Goal: Transaction & Acquisition: Obtain resource

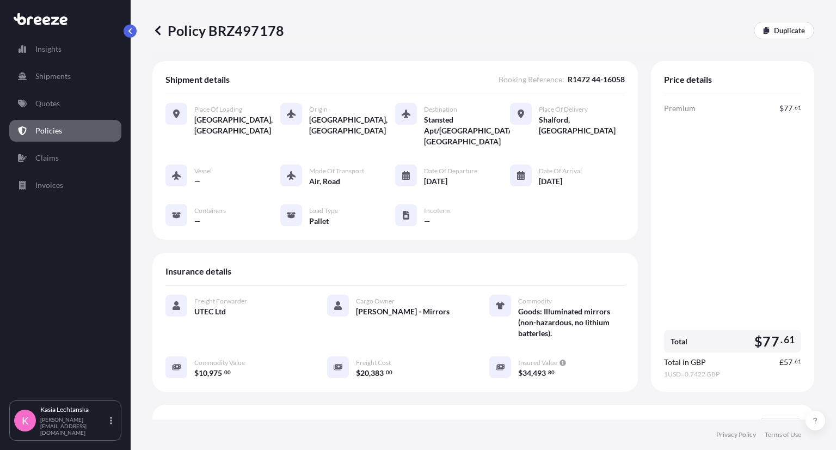
scroll to position [218, 0]
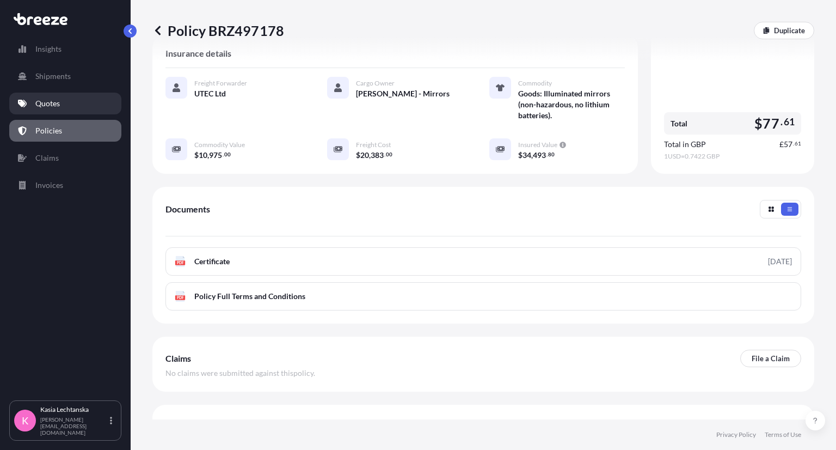
click at [66, 100] on link "Quotes" at bounding box center [65, 104] width 112 height 22
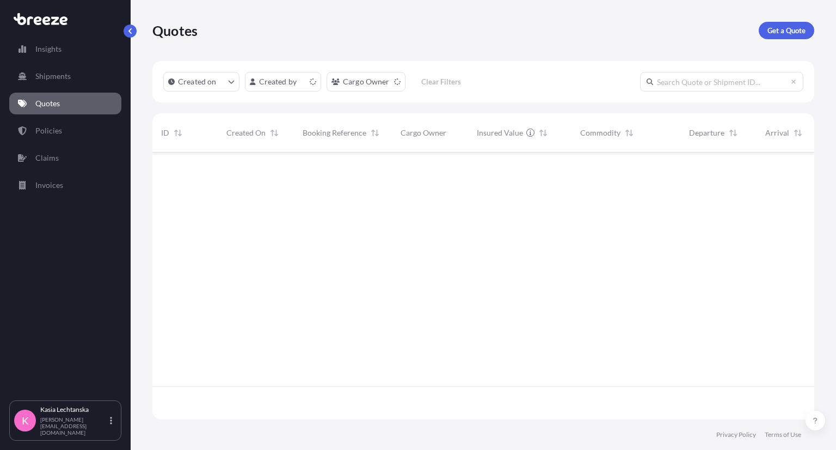
scroll to position [264, 653]
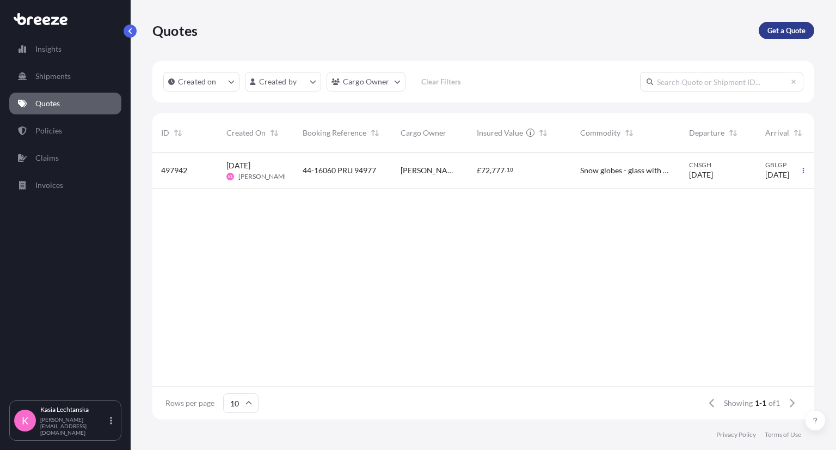
click at [798, 26] on p "Get a Quote" at bounding box center [786, 30] width 38 height 11
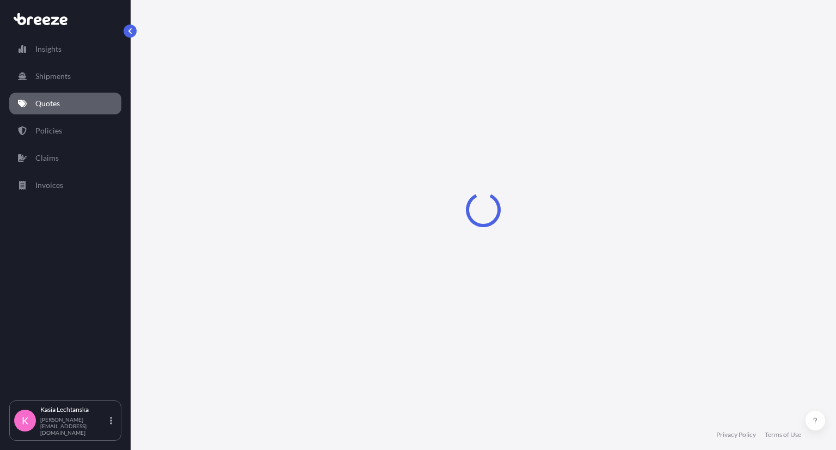
select select "Sea"
select select "1"
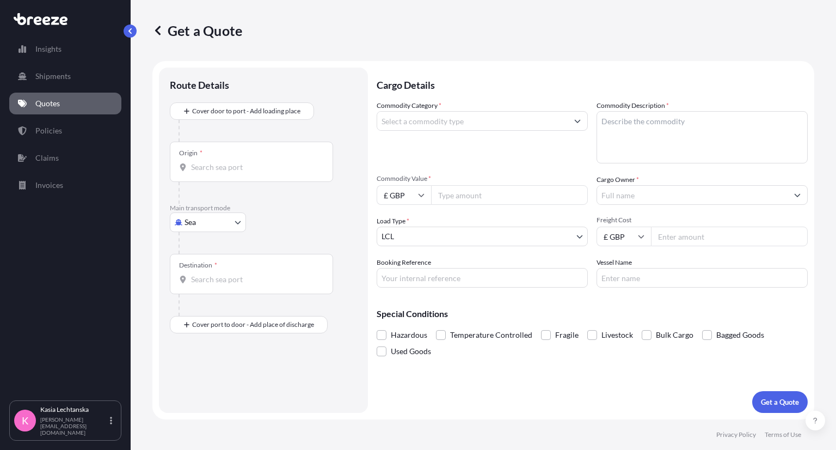
click at [493, 120] on input "Commodity Category *" at bounding box center [472, 121] width 190 height 20
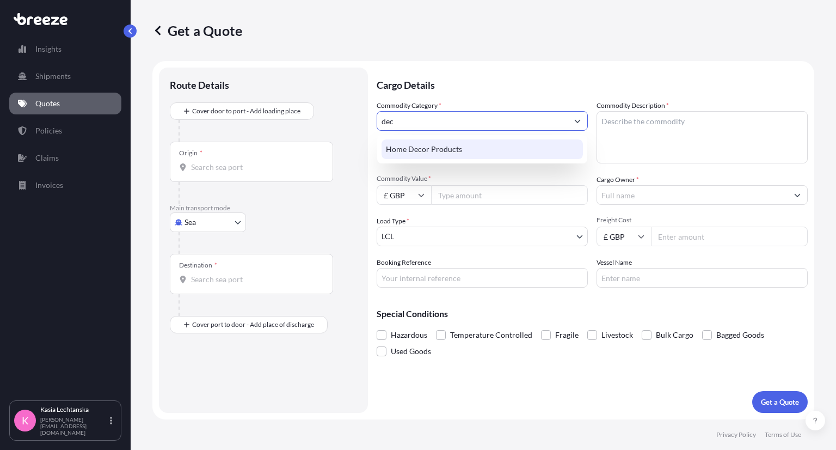
click at [506, 152] on div "Home Decor Products" at bounding box center [481, 149] width 201 height 20
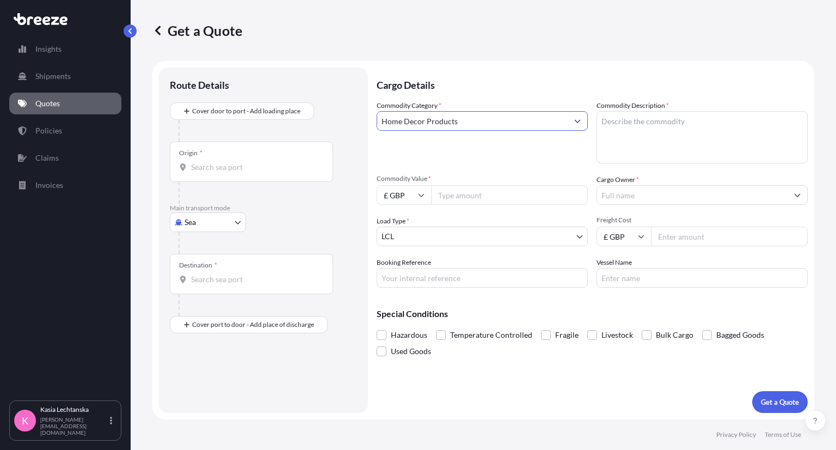
type input "Home Decor Products"
drag, startPoint x: 660, startPoint y: 131, endPoint x: 666, endPoint y: 129, distance: 5.9
click at [662, 131] on textarea "Commodity Description *" at bounding box center [701, 137] width 211 height 52
type textarea "Table legs - made of wood"
click at [475, 196] on input "Commodity Value *" at bounding box center [509, 195] width 157 height 20
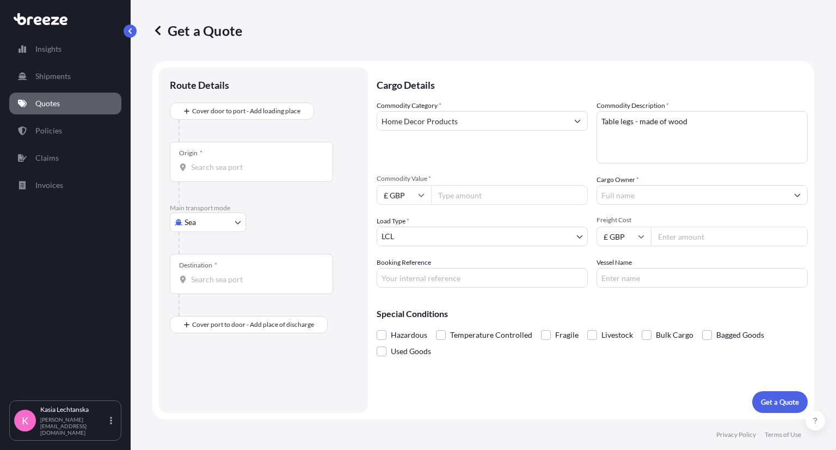
click at [409, 195] on input "£ GBP" at bounding box center [404, 195] width 54 height 20
click at [402, 275] on div "$ USD" at bounding box center [404, 270] width 46 height 21
type input "$ USD"
click at [468, 182] on span "Commodity Value *" at bounding box center [482, 178] width 211 height 9
click at [468, 185] on input "Commodity Value *" at bounding box center [509, 195] width 157 height 20
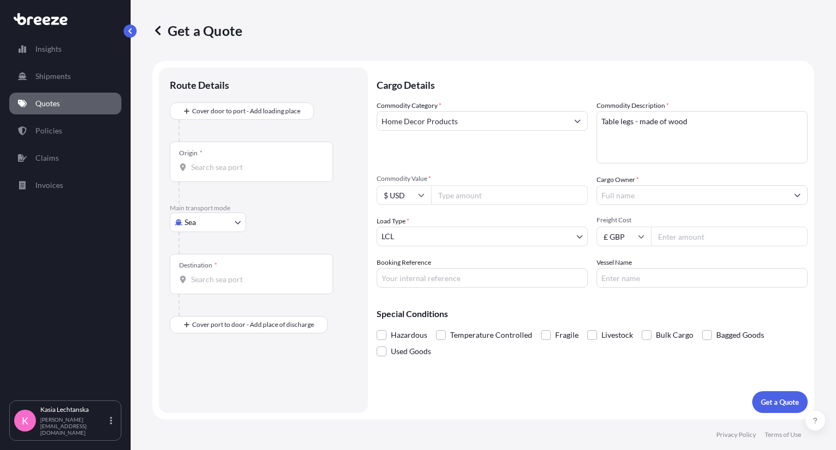
click at [468, 198] on input "Commodity Value *" at bounding box center [509, 195] width 157 height 20
type input "550"
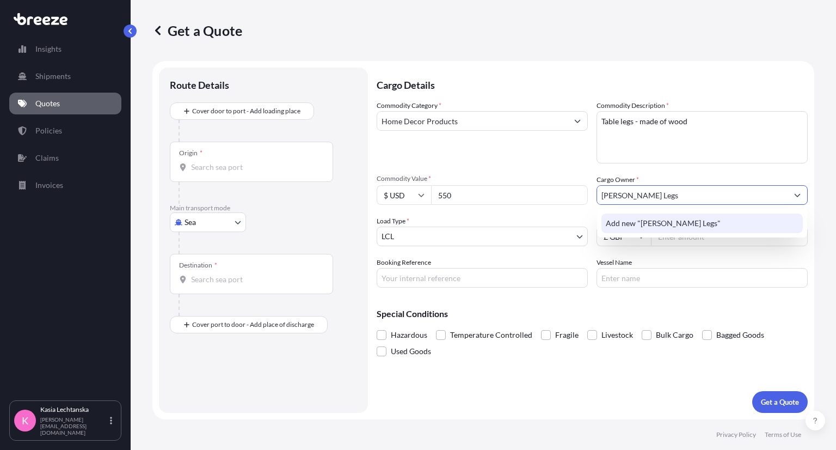
click at [699, 220] on span "Add new "[PERSON_NAME] Legs"" at bounding box center [663, 223] width 115 height 11
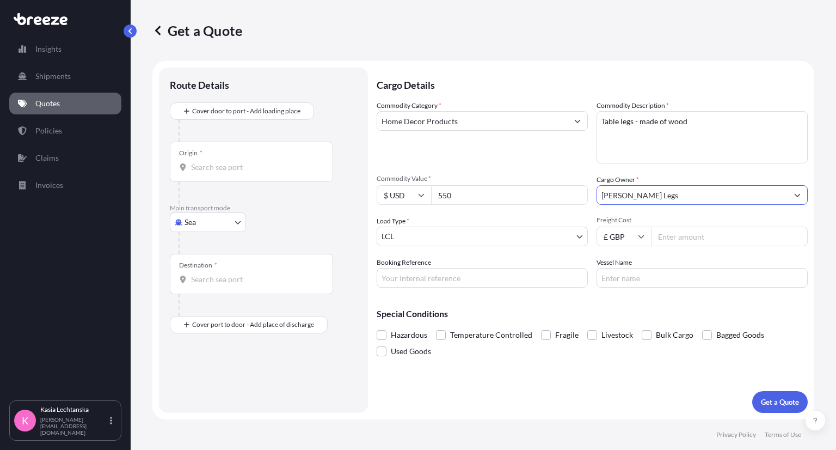
type input "[PERSON_NAME] Legs"
click at [699, 240] on input "Freight Cost" at bounding box center [729, 236] width 157 height 20
click at [621, 233] on input "£ GBP" at bounding box center [623, 236] width 54 height 20
click at [629, 312] on div "$ USD" at bounding box center [624, 311] width 46 height 21
type input "$ USD"
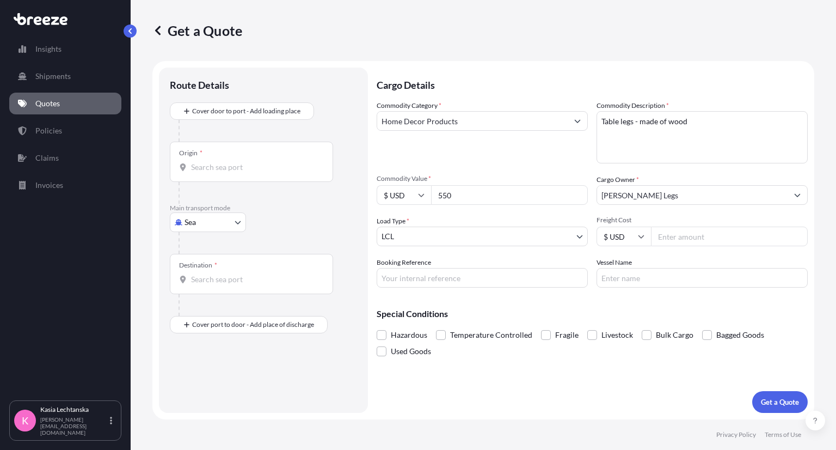
click at [664, 229] on input "Freight Cost" at bounding box center [729, 236] width 157 height 20
type input "645"
click at [477, 270] on input "Booking Reference" at bounding box center [482, 278] width 211 height 20
click at [472, 277] on input "44-16071 R1524" at bounding box center [482, 278] width 211 height 20
paste input "PRU-95103"
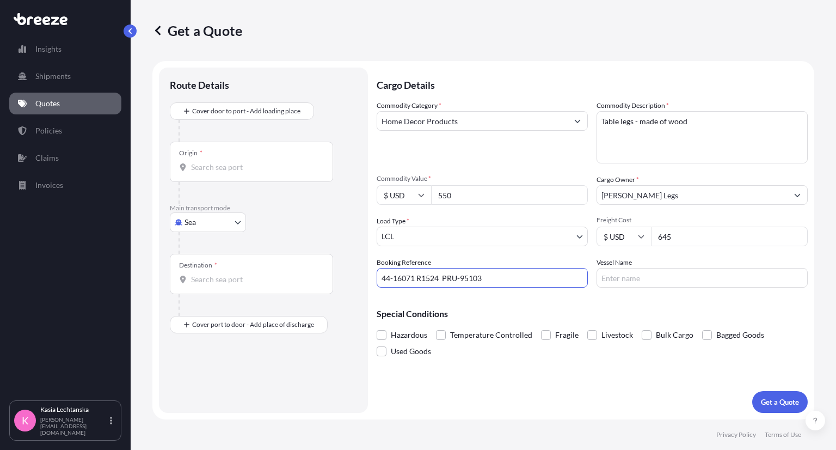
type input "44-16071 R1524 PRU-95103"
click at [688, 269] on input "Vessel Name" at bounding box center [701, 278] width 211 height 20
click at [716, 140] on textarea "Table legs - made of wood" at bounding box center [701, 137] width 211 height 52
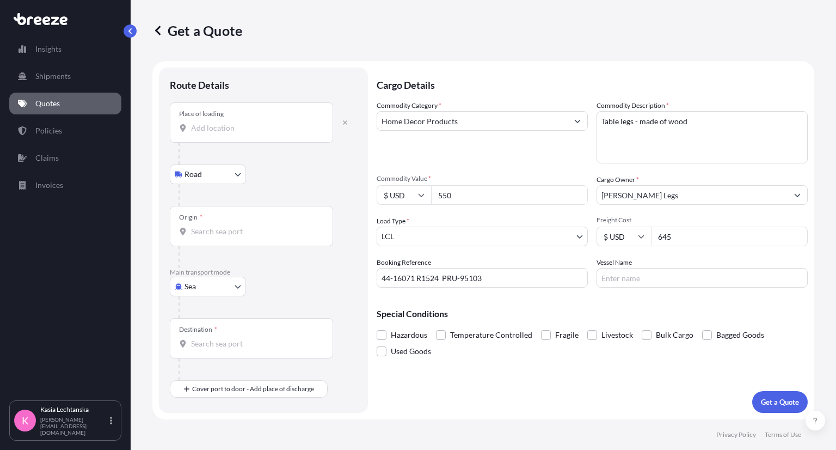
click at [250, 132] on input "Place of loading" at bounding box center [255, 127] width 128 height 11
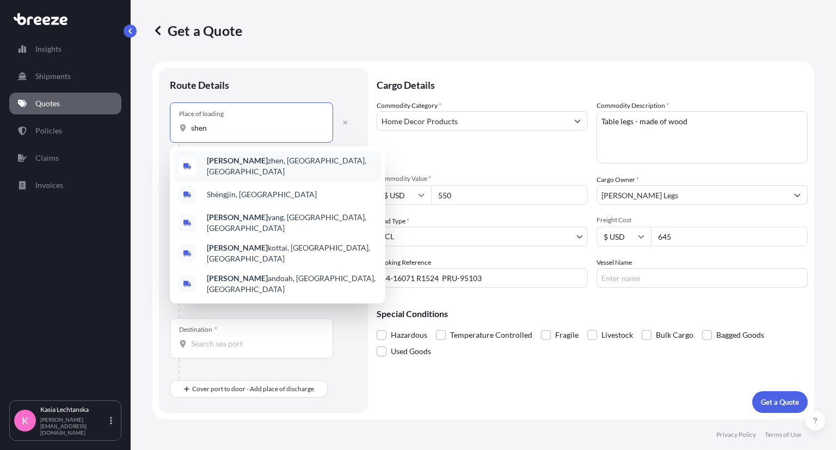
click at [266, 164] on span "[PERSON_NAME], [GEOGRAPHIC_DATA], [GEOGRAPHIC_DATA]" at bounding box center [292, 166] width 170 height 22
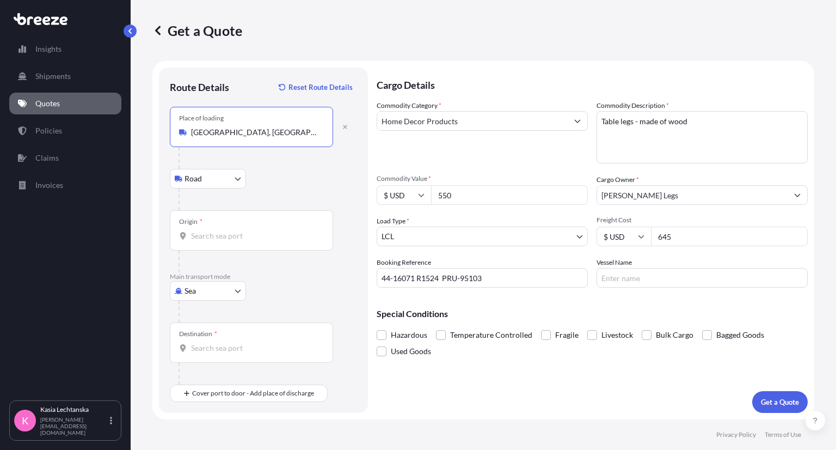
type input "[GEOGRAPHIC_DATA], [GEOGRAPHIC_DATA], [GEOGRAPHIC_DATA]"
click at [233, 175] on body "5 options available. Insights Shipments Quotes Policies Claims Invoices K [PERS…" at bounding box center [418, 225] width 836 height 450
click at [214, 285] on body "5 options available. Insights Shipments Quotes Policies Claims Invoices K [PERS…" at bounding box center [418, 225] width 836 height 450
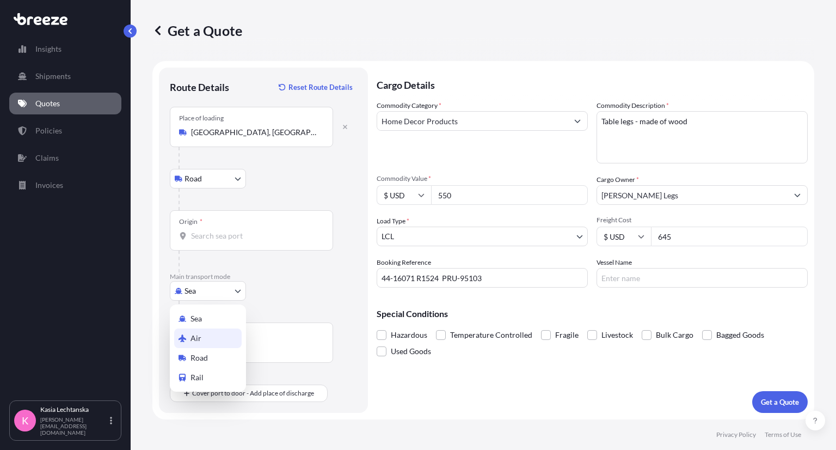
click at [214, 330] on div "Air" at bounding box center [207, 338] width 67 height 20
select select "Air"
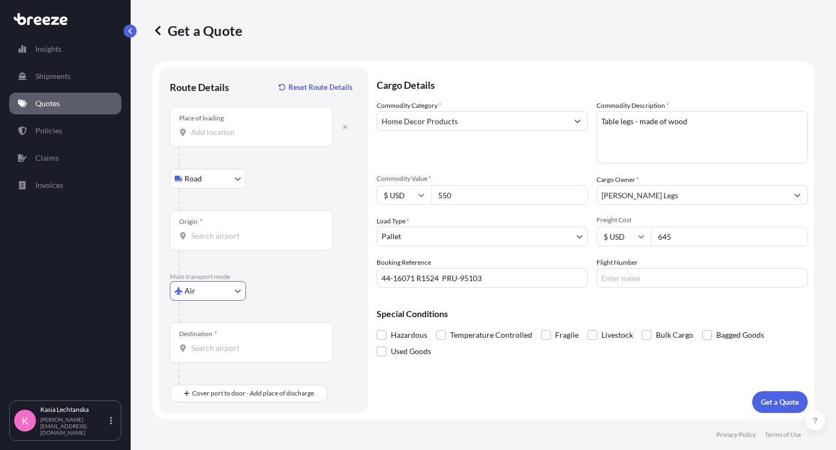
click at [223, 238] on input "Origin *" at bounding box center [255, 235] width 128 height 11
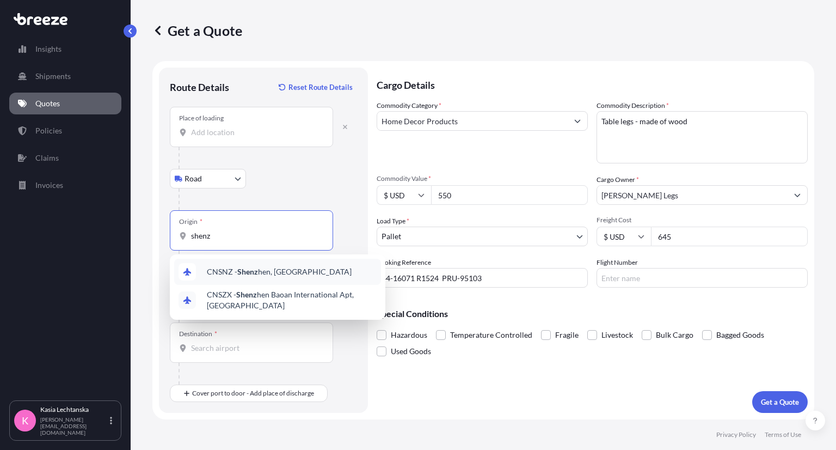
click at [229, 273] on span "CNSNZ - Shenz hen, [GEOGRAPHIC_DATA]" at bounding box center [279, 271] width 145 height 11
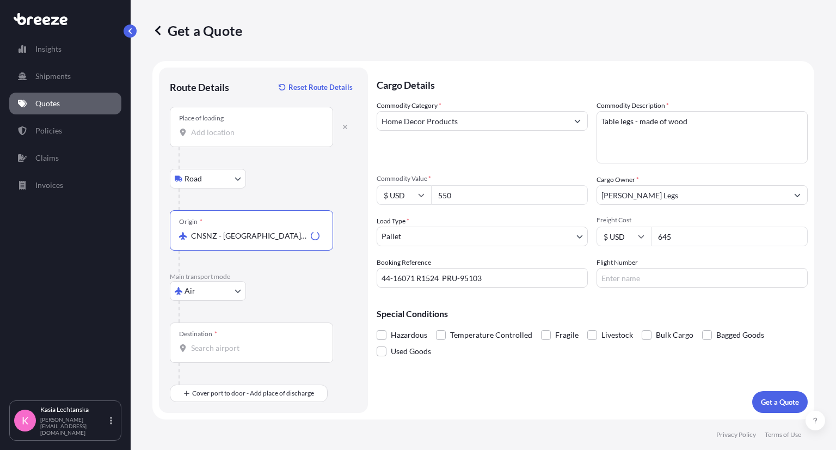
type input "CNSNZ - [GEOGRAPHIC_DATA], [GEOGRAPHIC_DATA]"
click at [232, 349] on input "Destination *" at bounding box center [255, 347] width 128 height 11
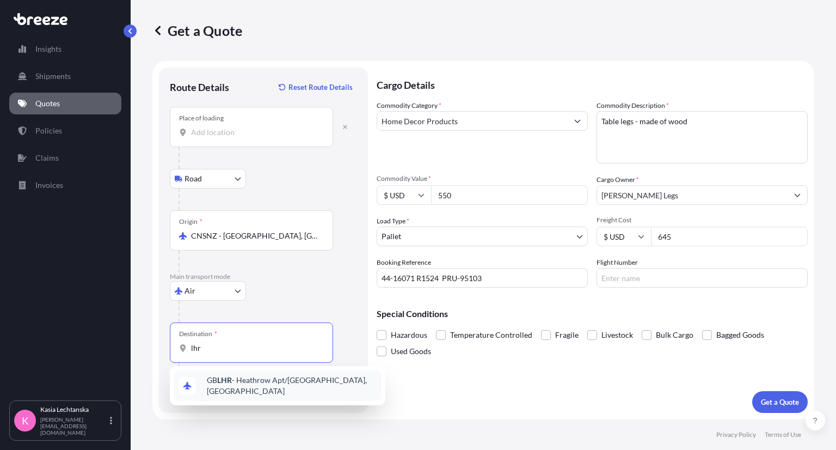
click at [240, 379] on span "GB LHR - Heathrow Apt/[GEOGRAPHIC_DATA], [GEOGRAPHIC_DATA]" at bounding box center [292, 385] width 170 height 22
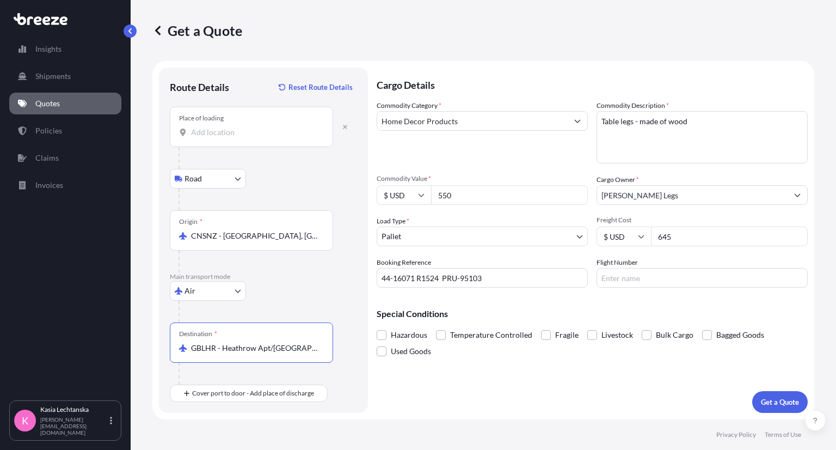
type input "GBLHR - Heathrow Apt/[GEOGRAPHIC_DATA], [GEOGRAPHIC_DATA]"
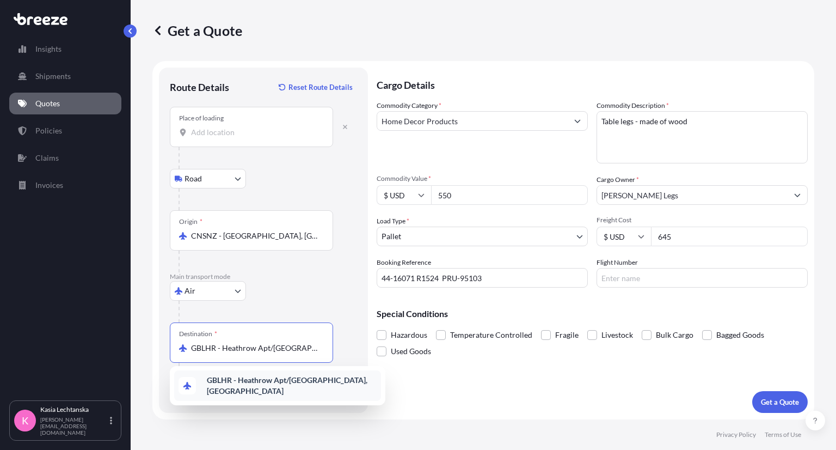
click at [302, 386] on div "GBLHR - Heathrow Apt/[GEOGRAPHIC_DATA], [GEOGRAPHIC_DATA]" at bounding box center [277, 385] width 207 height 30
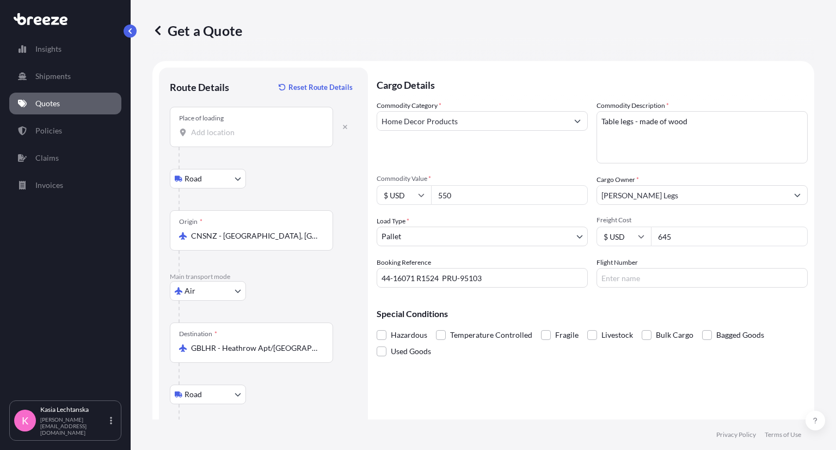
scroll to position [63, 0]
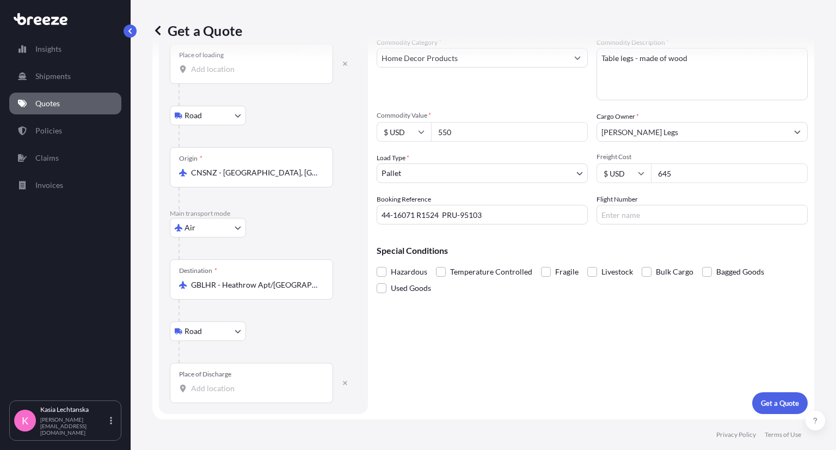
click at [247, 383] on input "Place of Discharge" at bounding box center [255, 388] width 128 height 11
paste input "TN1 2BY"
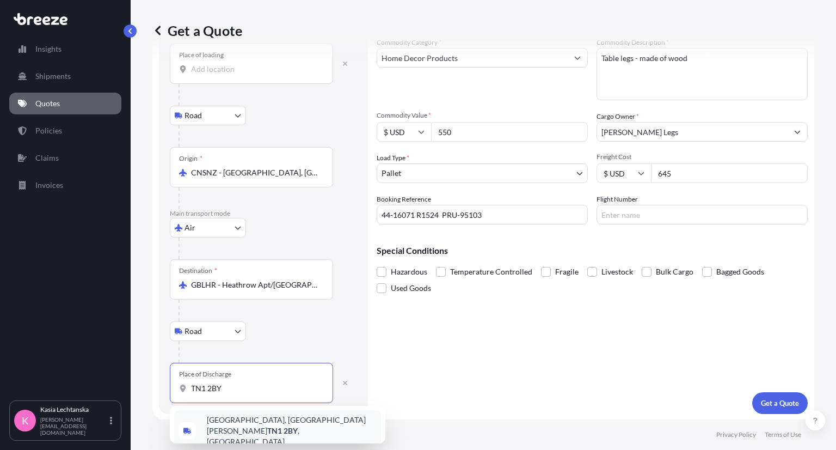
click at [266, 426] on span "[STREET_ADDRESS][PERSON_NAME]" at bounding box center [292, 430] width 170 height 33
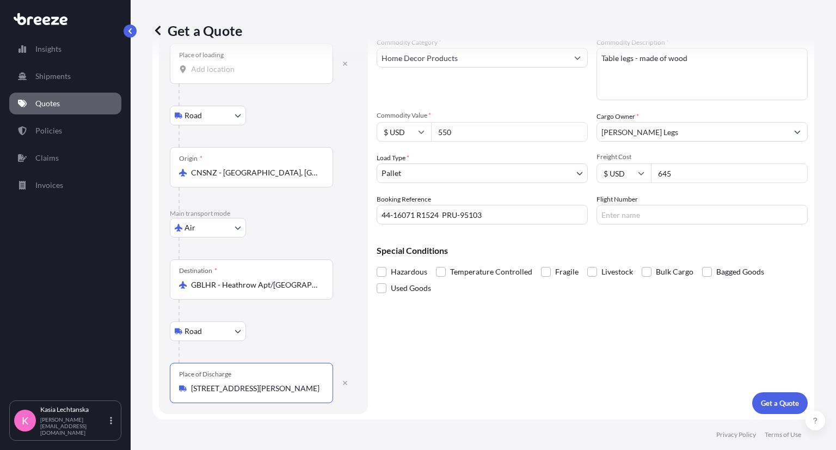
type input "[STREET_ADDRESS][PERSON_NAME]"
click at [348, 317] on div "Destination * GBLHR - Heathrow Apt/[GEOGRAPHIC_DATA], [GEOGRAPHIC_DATA]" at bounding box center [263, 290] width 187 height 62
click at [770, 405] on p "Get a Quote" at bounding box center [780, 402] width 38 height 11
click at [274, 64] on input "Place of loading Please select a place of loading" at bounding box center [255, 69] width 128 height 11
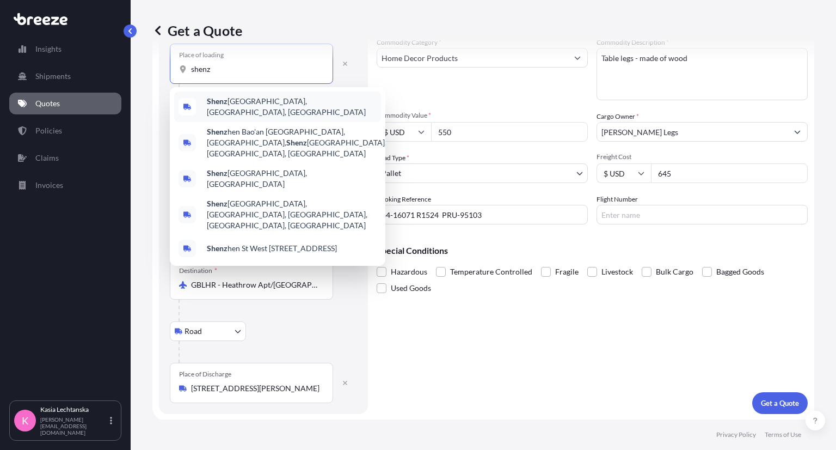
click at [324, 108] on span "Shenz hen, [GEOGRAPHIC_DATA], [GEOGRAPHIC_DATA]" at bounding box center [292, 107] width 170 height 22
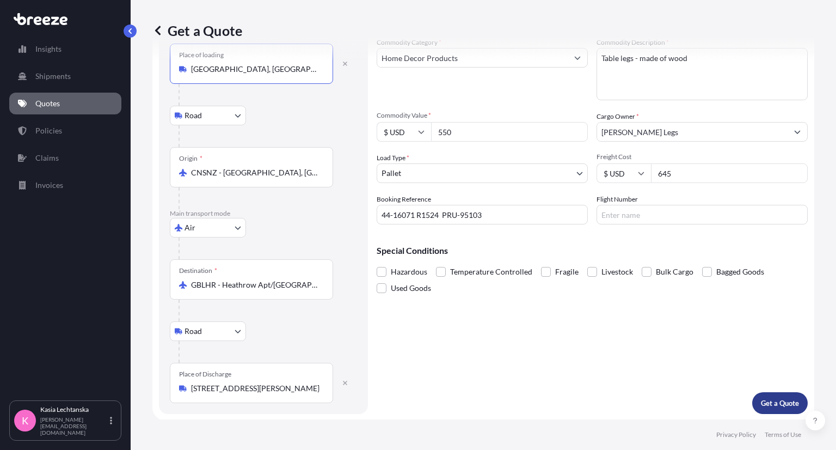
type input "[GEOGRAPHIC_DATA], [GEOGRAPHIC_DATA], [GEOGRAPHIC_DATA]"
click at [780, 405] on p "Get a Quote" at bounding box center [780, 402] width 38 height 11
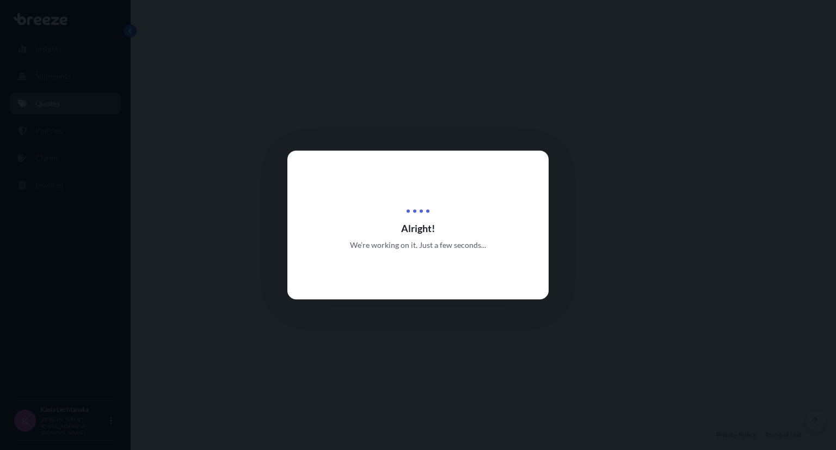
select select "Road"
select select "Air"
select select "Road"
select select "1"
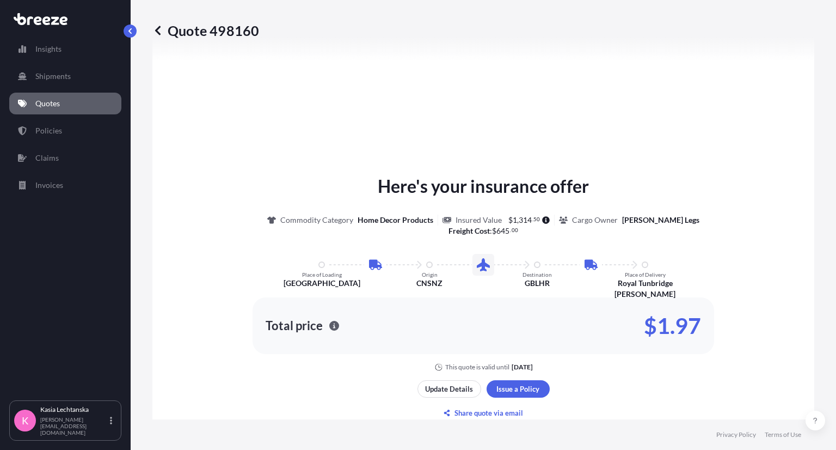
scroll to position [543, 0]
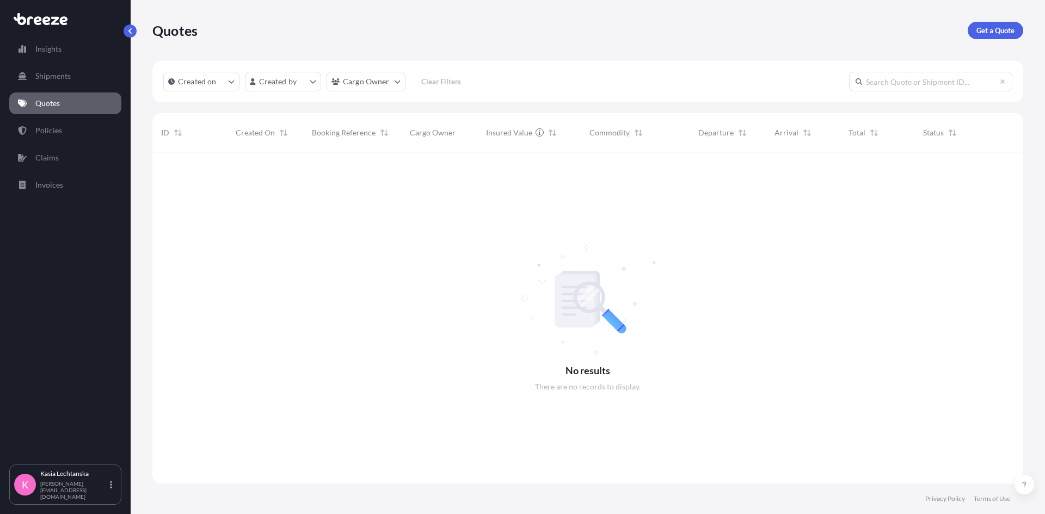
scroll to position [362, 863]
